Goal: Task Accomplishment & Management: Use online tool/utility

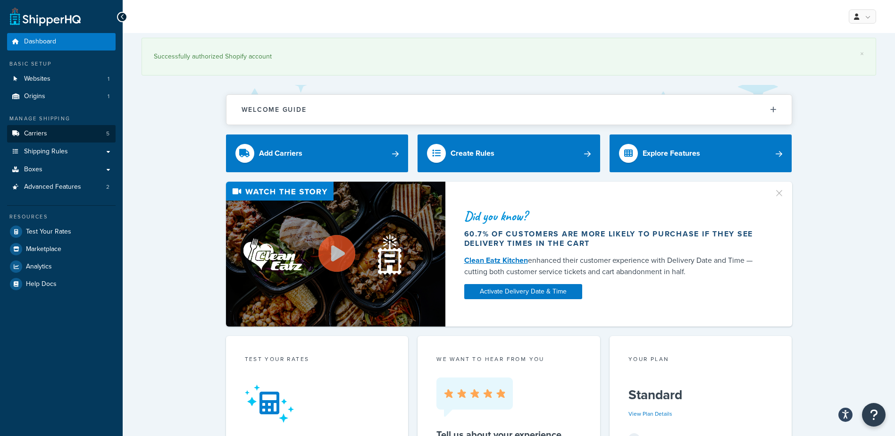
click at [56, 128] on link "Carriers 5" at bounding box center [61, 133] width 109 height 17
click at [54, 133] on link "Carriers 5" at bounding box center [61, 133] width 109 height 17
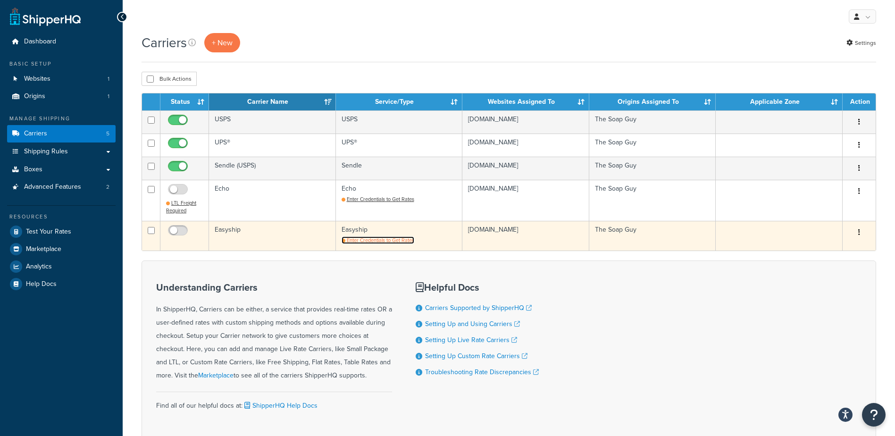
click at [382, 242] on span "Enter Credentials to Get Rates" at bounding box center [380, 240] width 67 height 8
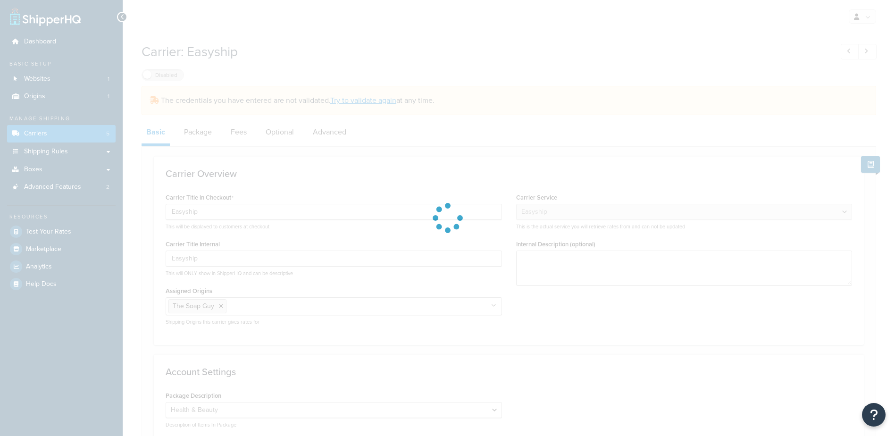
select select "easyship"
select select "health_beauty"
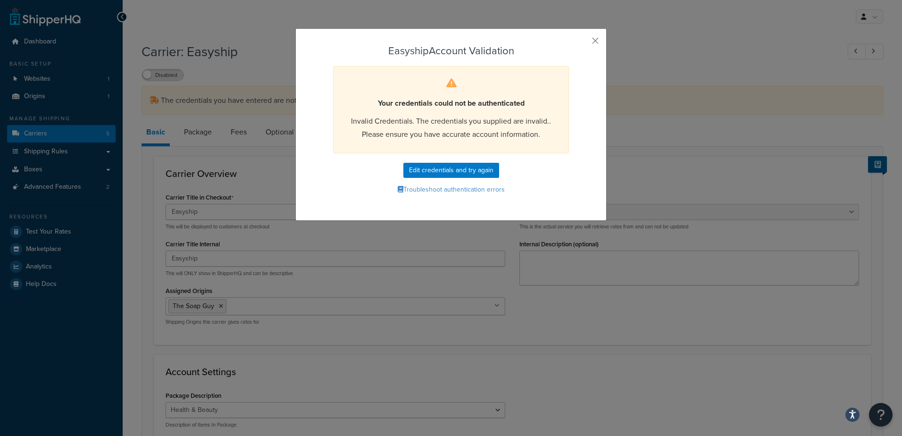
select select "easyship"
select select "health_beauty"
click at [456, 170] on button "Edit credentials and try again" at bounding box center [451, 170] width 96 height 15
select select "health_beauty"
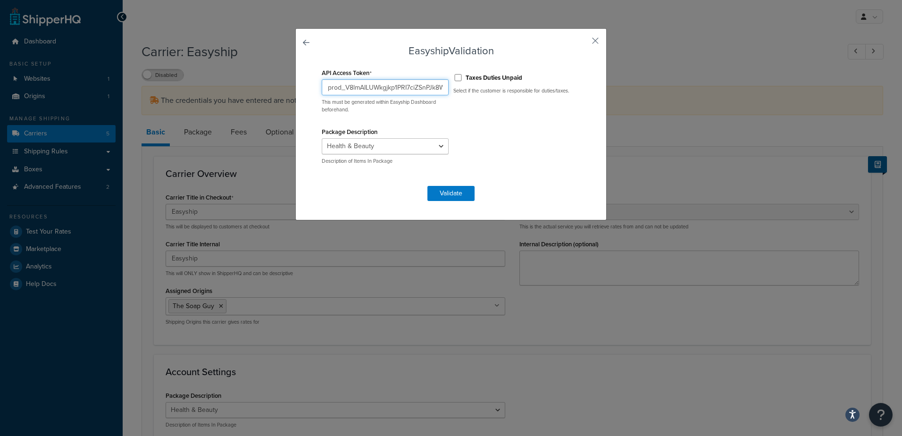
scroll to position [0, 56]
drag, startPoint x: 326, startPoint y: 89, endPoint x: 721, endPoint y: 148, distance: 399.3
click at [721, 148] on div "Easyship Validation API Access Token prod_V8lmAILUWkgjkp1PRI7ciZSnPJk8WGzAhYoiW…" at bounding box center [451, 218] width 902 height 436
paste input "prod_Y74p9DoByPKOQY0hNAQcOlq4+dn41kw7YD4NbegzDAg="
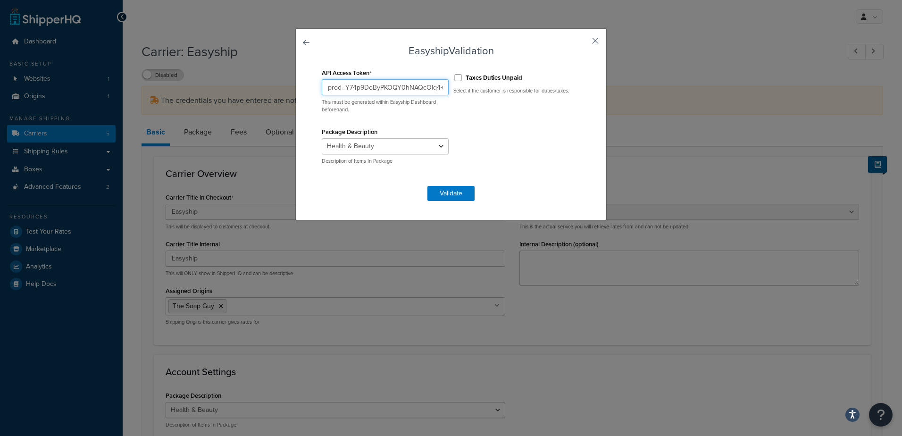
drag, startPoint x: 340, startPoint y: 88, endPoint x: 346, endPoint y: 152, distance: 64.9
click at [181, 61] on div "Easyship Validation API Access Token prod_Y74p9DoByPKOQY0hNAQcOlq4+dn41kw7YD4Nb…" at bounding box center [451, 218] width 902 height 436
type input "prod_Y74p9DoByPKOQY0hNAQcOlq4+dn41kw7YD4NbegzDAg="
click at [449, 195] on button "Validate" at bounding box center [450, 193] width 47 height 15
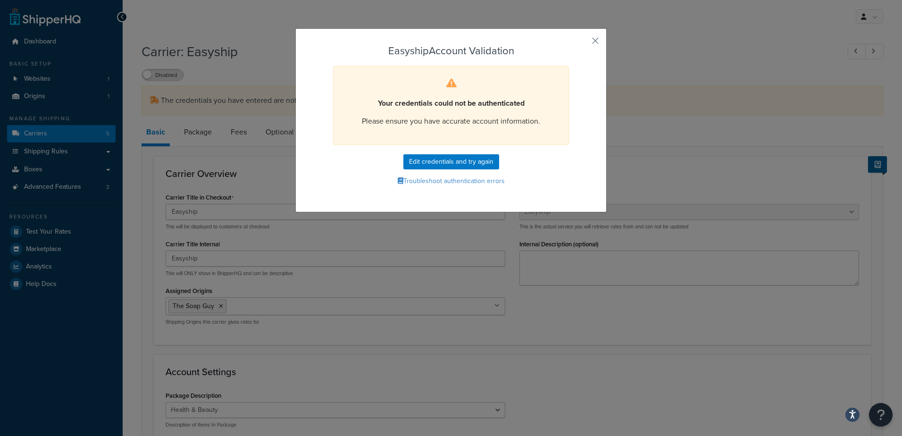
drag, startPoint x: 580, startPoint y: 151, endPoint x: 578, endPoint y: 144, distance: 7.0
click at [580, 151] on div "Easyship Account Validation Your credentials could not be authenticated Please …" at bounding box center [450, 120] width 311 height 184
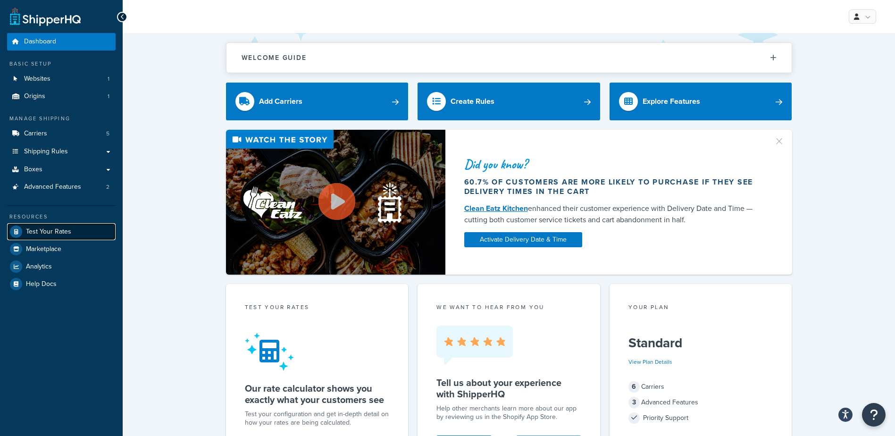
click at [38, 230] on span "Test Your Rates" at bounding box center [48, 232] width 45 height 8
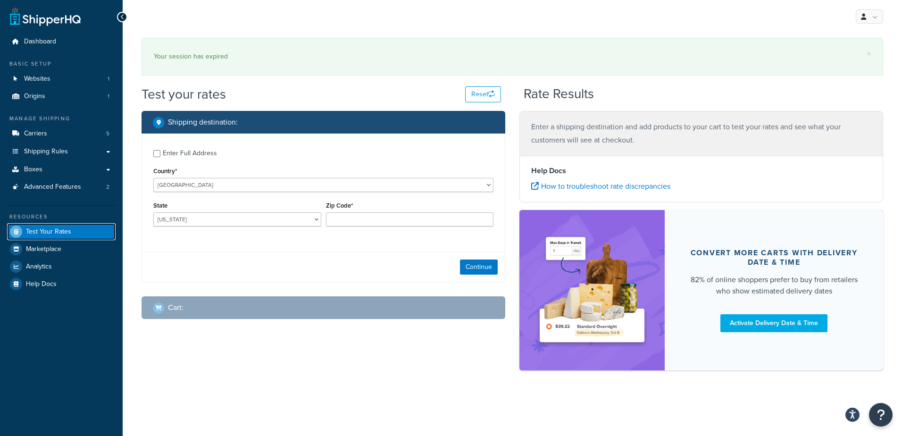
click at [38, 230] on span "Test Your Rates" at bounding box center [48, 232] width 45 height 8
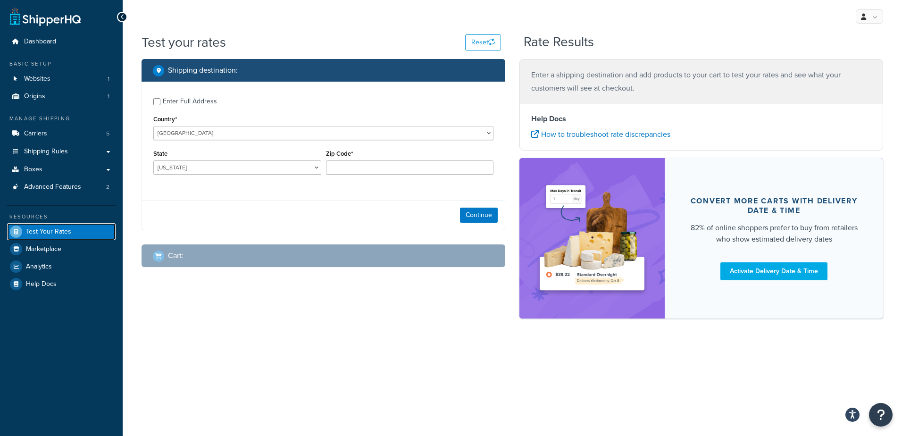
click at [68, 234] on span "Test Your Rates" at bounding box center [48, 232] width 45 height 8
click at [256, 340] on div "Test your rates Reset Rate Results Shipping destination : Enter Full Address Co…" at bounding box center [512, 192] width 779 height 318
click at [210, 164] on select "[US_STATE] [US_STATE] [US_STATE] [US_STATE] [US_STATE] Armed Forces Americas Ar…" at bounding box center [237, 167] width 168 height 14
select select "GA"
click at [153, 160] on select "[US_STATE] [US_STATE] [US_STATE] [US_STATE] [US_STATE] Armed Forces Americas Ar…" at bounding box center [237, 167] width 168 height 14
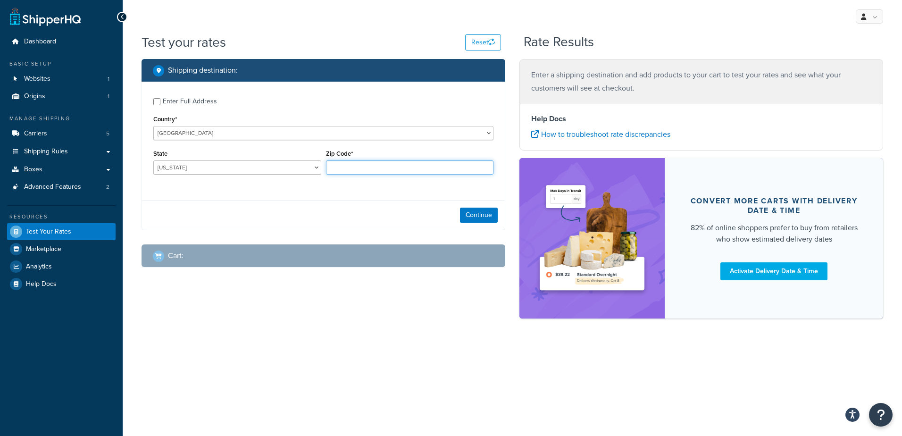
click at [336, 164] on input "Zip Code*" at bounding box center [410, 167] width 168 height 14
type input "31204"
click at [331, 205] on div "Continue" at bounding box center [323, 215] width 363 height 30
click at [467, 218] on button "Continue" at bounding box center [479, 215] width 38 height 15
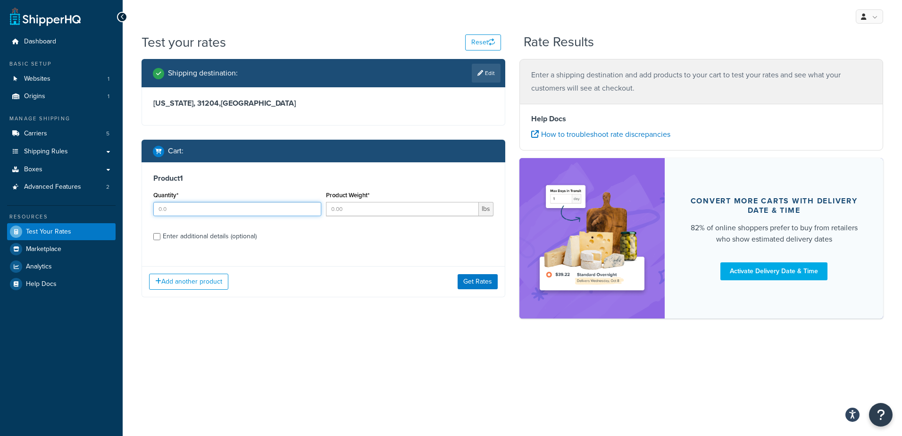
click at [210, 212] on input "Quantity*" at bounding box center [237, 209] width 168 height 14
type input ".3"
type input ".4"
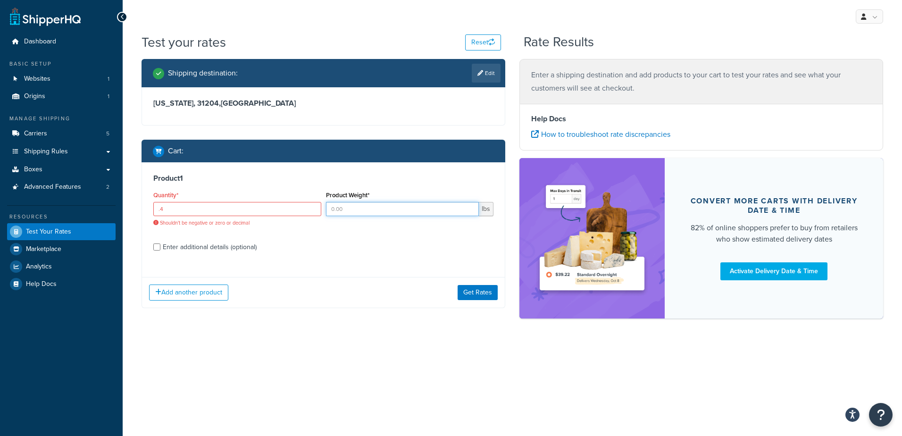
click at [362, 213] on input "Product Weight*" at bounding box center [402, 209] width 153 height 14
type input "100"
drag, startPoint x: 362, startPoint y: 213, endPoint x: 320, endPoint y: 180, distance: 53.4
click at [317, 196] on div "Quantity* .4 Shouldn't be negative or zero or decimal Product Weight* 100 lbs" at bounding box center [323, 211] width 345 height 45
type input ".4"
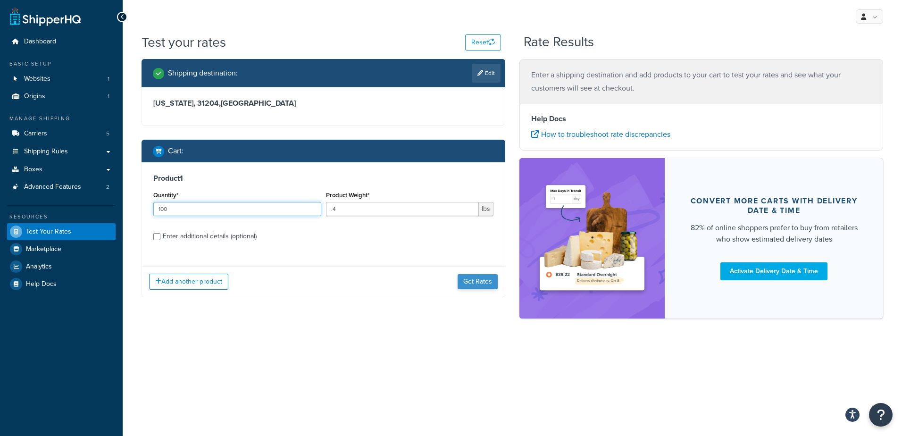
type input "100"
click at [472, 280] on button "Get Rates" at bounding box center [478, 281] width 40 height 15
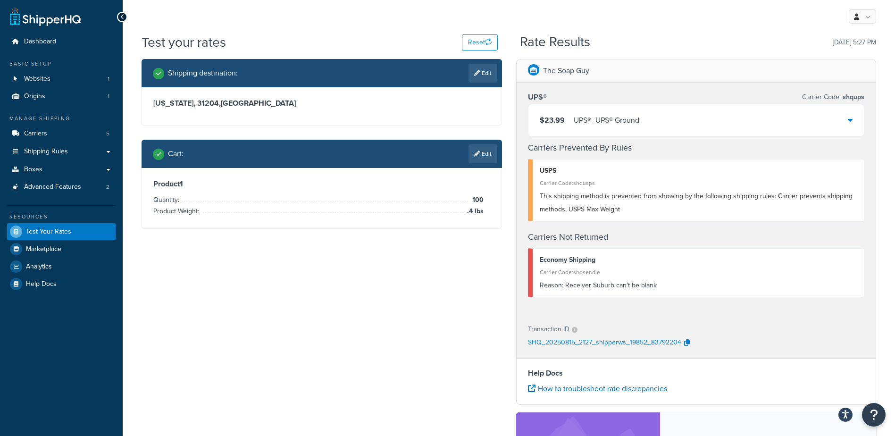
click at [659, 120] on div "$23.99 UPS® - UPS® Ground" at bounding box center [696, 120] width 336 height 32
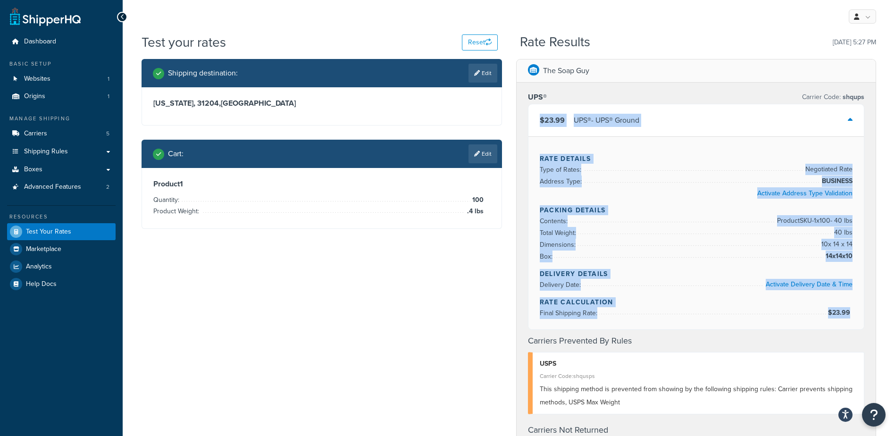
drag, startPoint x: 550, startPoint y: 120, endPoint x: 852, endPoint y: 303, distance: 353.1
click at [852, 303] on div "$23.99 UPS® - UPS® Ground Rate Details Type of Rates: Negotiated Rate Address T…" at bounding box center [696, 217] width 337 height 226
copy div "$23.99 UPS® - UPS® Ground Rate Details Type of Rates: Negotiated Rate Address T…"
